Goal: Task Accomplishment & Management: Complete application form

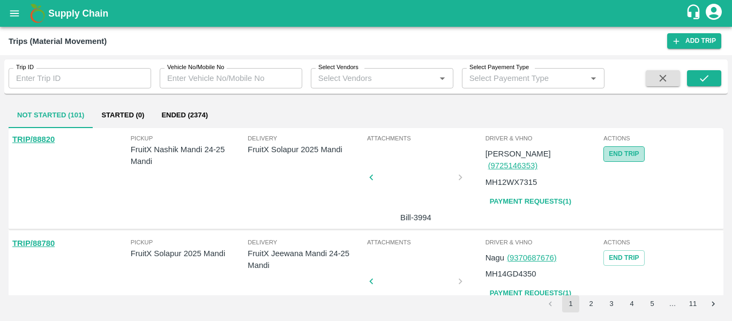
click at [624, 149] on button "End Trip" at bounding box center [623, 154] width 41 height 16
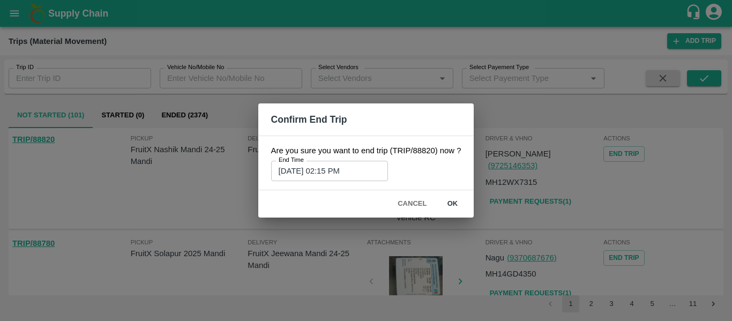
click at [454, 204] on button "ok" at bounding box center [452, 203] width 34 height 19
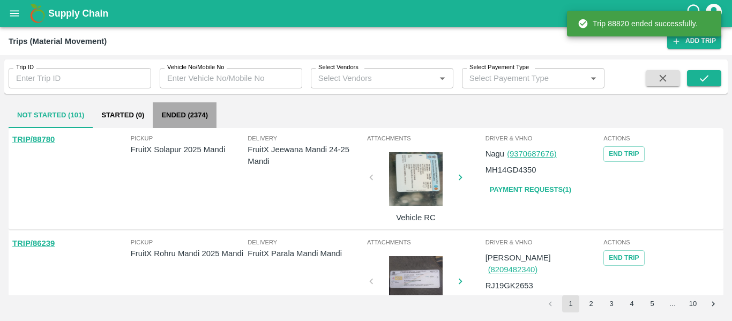
click at [179, 104] on button "Ended (2374)" at bounding box center [185, 115] width 64 height 26
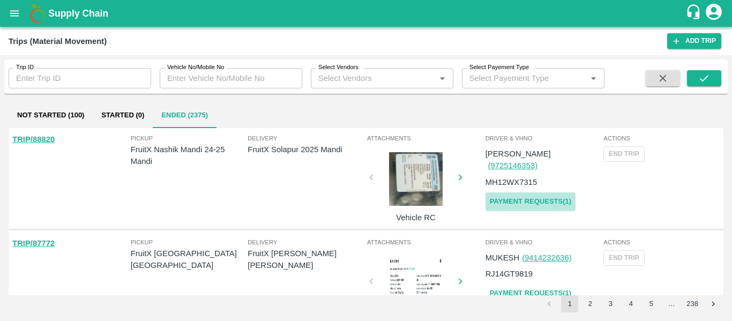
click at [563, 192] on link "Payment Requests( 1 )" at bounding box center [530, 201] width 90 height 19
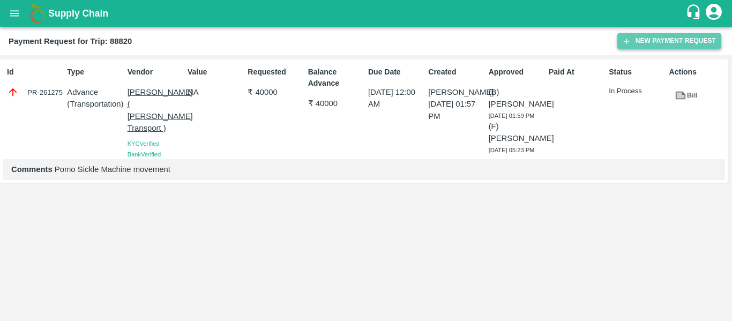
click at [662, 36] on button "New Payment Request" at bounding box center [669, 41] width 104 height 16
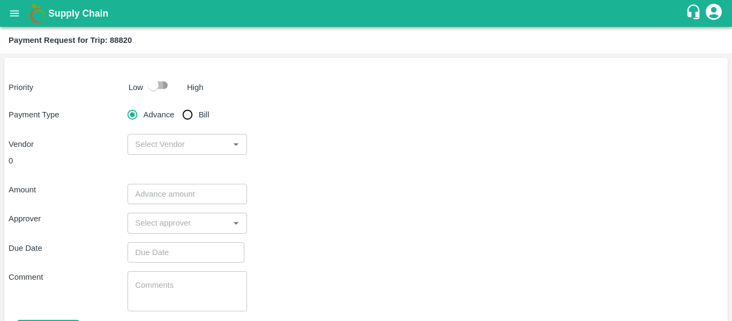
click at [156, 92] on input "checkbox" at bounding box center [153, 85] width 61 height 20
checkbox input "true"
click at [193, 114] on input "Bill" at bounding box center [187, 114] width 21 height 21
radio input "true"
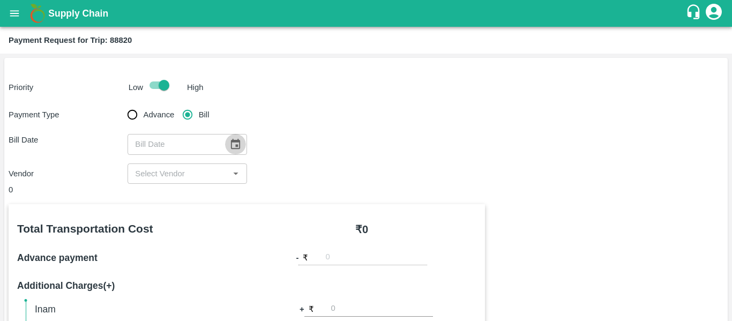
click at [239, 143] on icon "Choose date" at bounding box center [235, 144] width 9 height 10
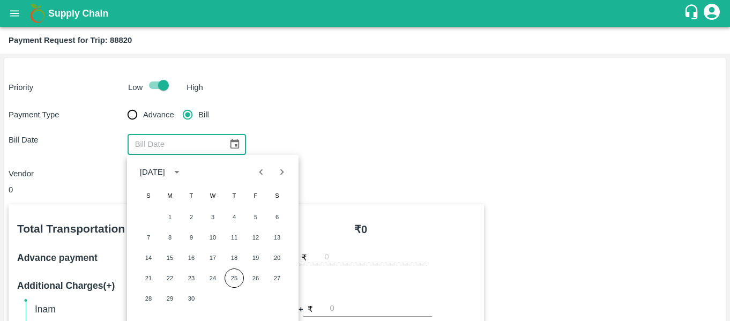
click at [224, 268] on button "25" at bounding box center [233, 277] width 19 height 19
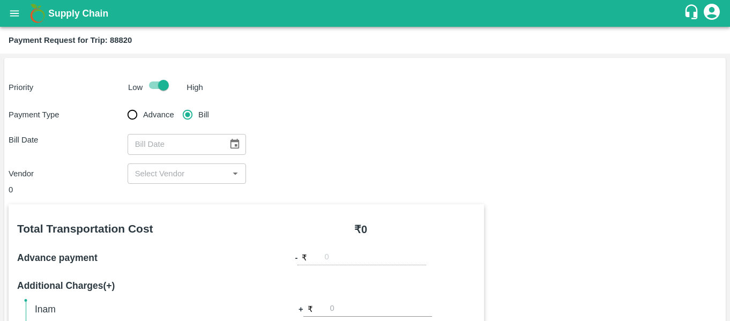
type input "[DATE]"
click at [233, 175] on icon "Open" at bounding box center [236, 174] width 12 height 12
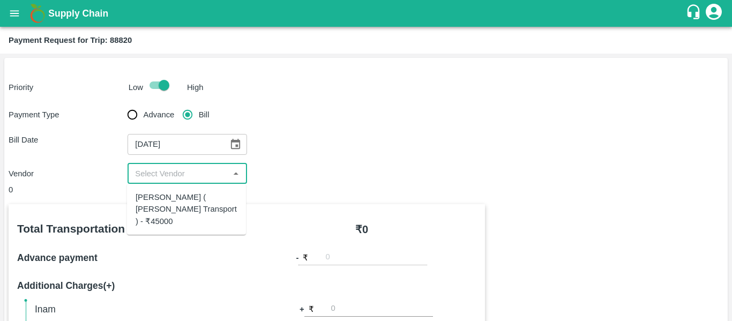
click at [208, 204] on div "[PERSON_NAME] ( [PERSON_NAME] Transport ) - ₹45000" at bounding box center [187, 209] width 102 height 36
type input "[PERSON_NAME] ( [PERSON_NAME] Transport ) - ₹45000"
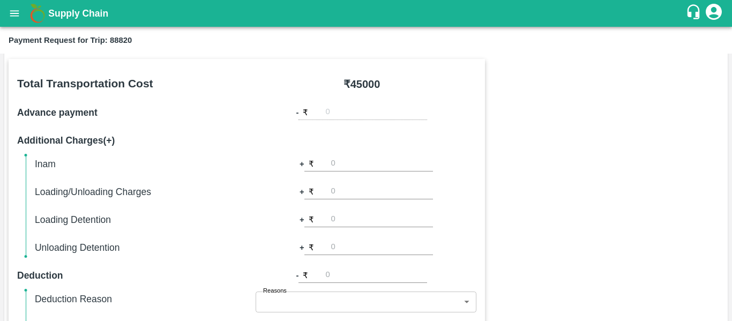
scroll to position [144, 0]
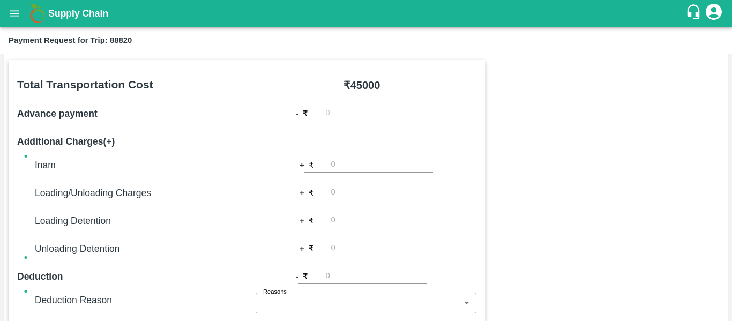
click at [319, 114] on div "₹" at bounding box center [362, 114] width 129 height 14
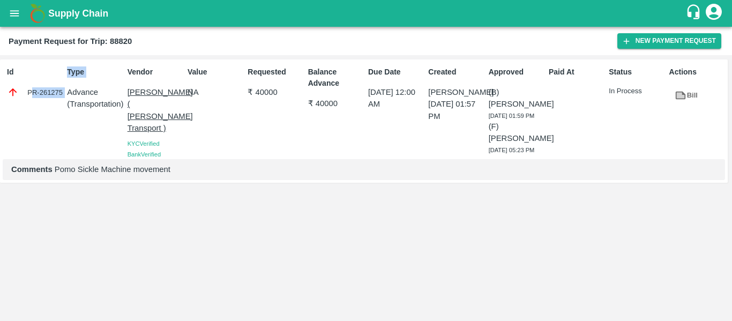
drag, startPoint x: 64, startPoint y: 96, endPoint x: 34, endPoint y: 101, distance: 30.4
click at [34, 101] on div "Id PR-261275 Type Advance ( Transportation ) Vendor [PERSON_NAME] ( [PERSON_NAM…" at bounding box center [364, 120] width 728 height 123
click at [34, 101] on div "Id PR-261275" at bounding box center [33, 110] width 60 height 97
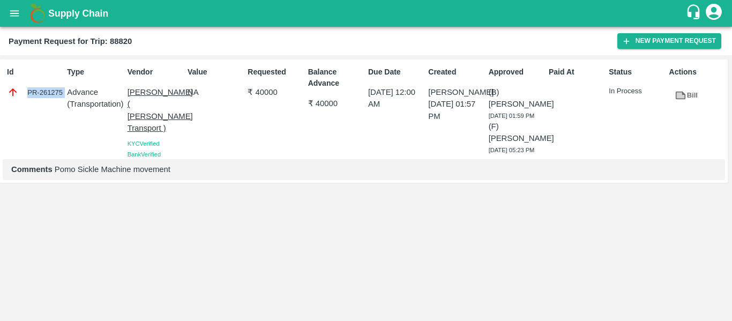
click at [34, 101] on div "Id PR-261275" at bounding box center [33, 110] width 60 height 97
click at [274, 159] on div "Requested ₹ 40000" at bounding box center [273, 110] width 60 height 97
drag, startPoint x: 64, startPoint y: 95, endPoint x: 26, endPoint y: 93, distance: 38.1
click at [26, 93] on div "Id PR-261275 Type Advance ( Transportation ) Vendor [PERSON_NAME] ( [PERSON_NAM…" at bounding box center [364, 120] width 728 height 123
click at [26, 93] on div "PR-261275" at bounding box center [35, 92] width 56 height 12
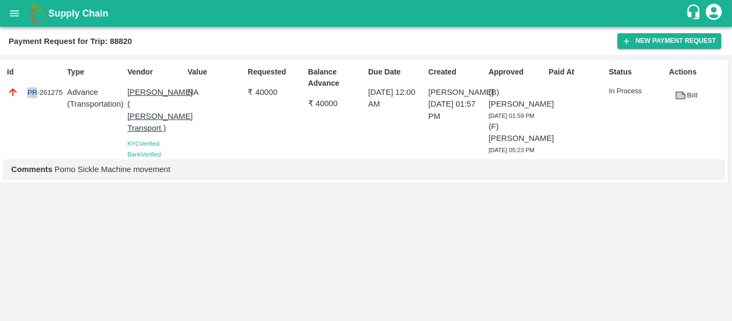
click at [26, 93] on div "PR-261275" at bounding box center [35, 92] width 56 height 12
copy div "PR-261275"
click at [14, 10] on icon "open drawer" at bounding box center [15, 14] width 12 height 12
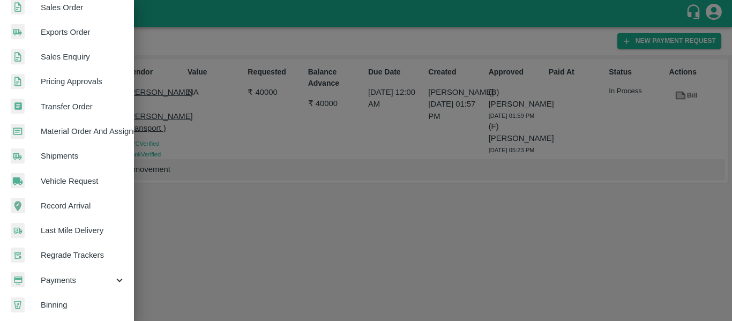
scroll to position [289, 0]
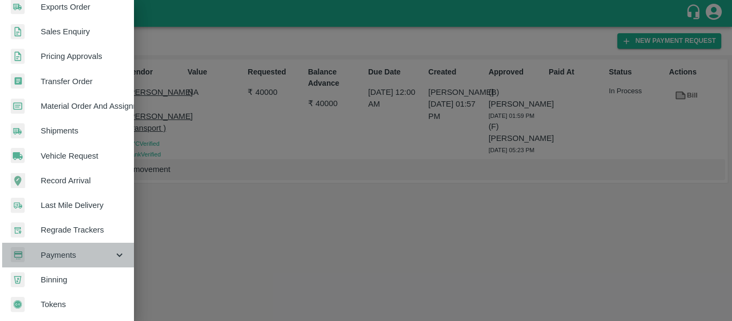
click at [90, 249] on span "Payments" at bounding box center [77, 255] width 73 height 12
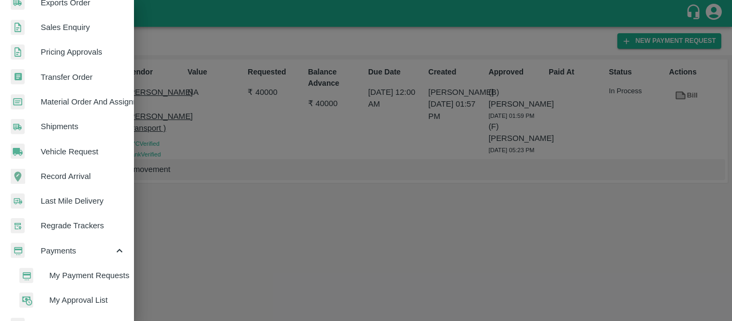
click at [81, 276] on span "My Payment Requests" at bounding box center [87, 276] width 76 height 12
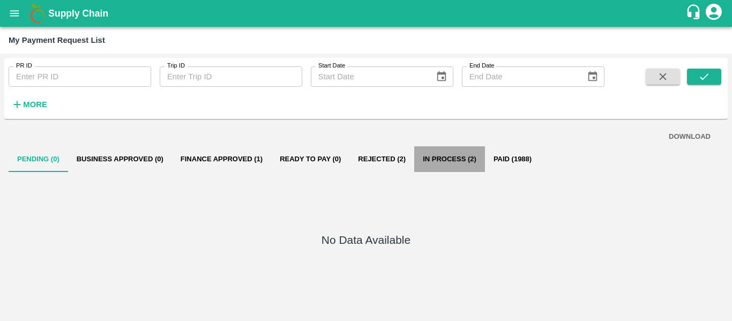
click at [455, 164] on button "In Process (2)" at bounding box center [449, 159] width 71 height 26
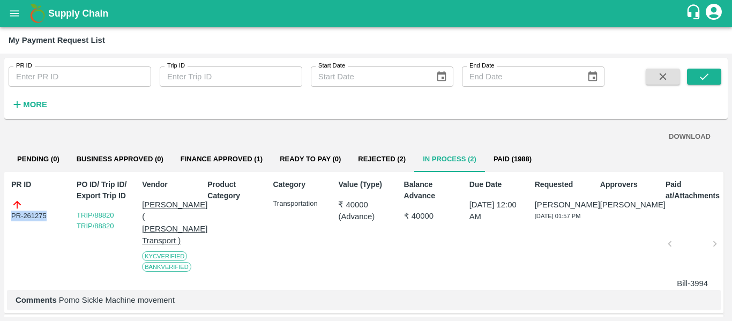
drag, startPoint x: 50, startPoint y: 212, endPoint x: 2, endPoint y: 215, distance: 48.8
click at [2, 215] on div "PR ID PR ID Trip ID Trip ID Start Date Start Date End Date End Date More DOWNLO…" at bounding box center [366, 187] width 732 height 267
copy div "PR-261275"
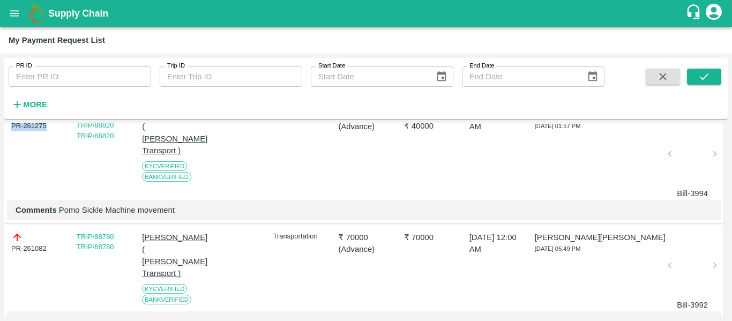
scroll to position [121, 0]
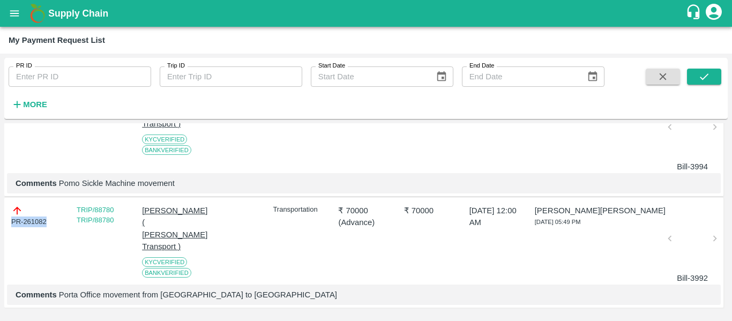
drag, startPoint x: 56, startPoint y: 216, endPoint x: 1, endPoint y: 219, distance: 55.2
click at [1, 219] on div "PR ID PR ID Trip ID Trip ID Start Date Start Date End Date End Date More DOWNLO…" at bounding box center [366, 187] width 732 height 267
copy div "PR-261082"
click at [1, 219] on div "PR ID PR ID Trip ID Trip ID Start Date Start Date End Date End Date More DOWNLO…" at bounding box center [366, 187] width 732 height 267
